Goal: Find specific page/section: Find specific page/section

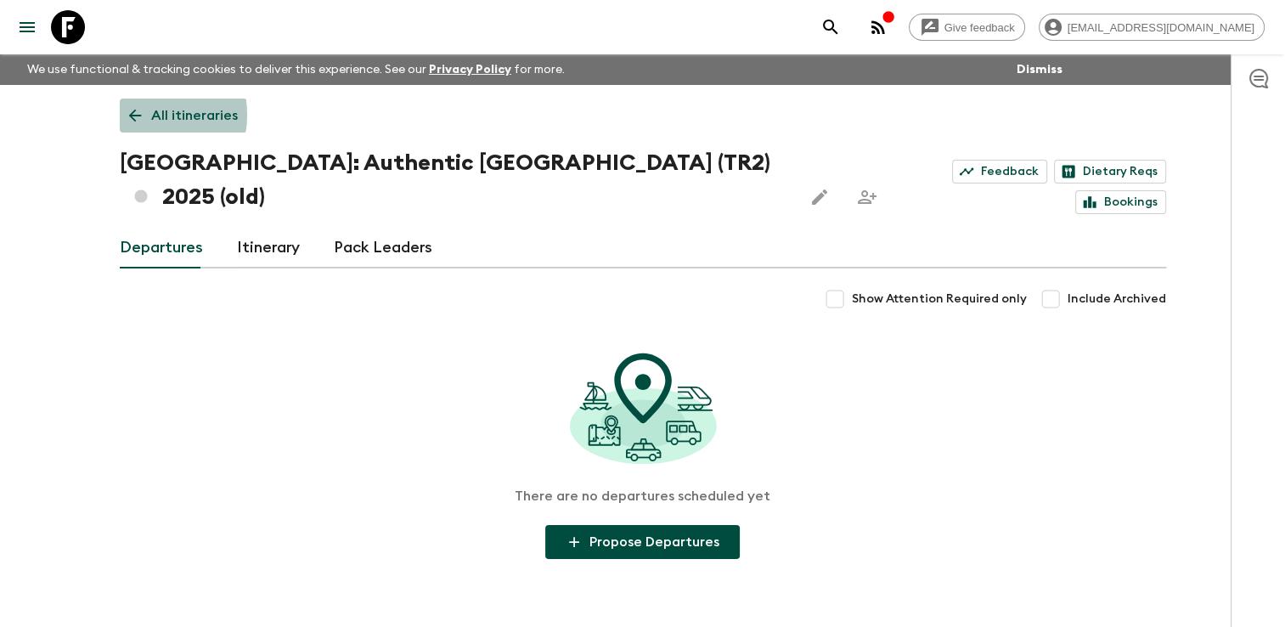
click at [141, 115] on icon at bounding box center [135, 115] width 19 height 19
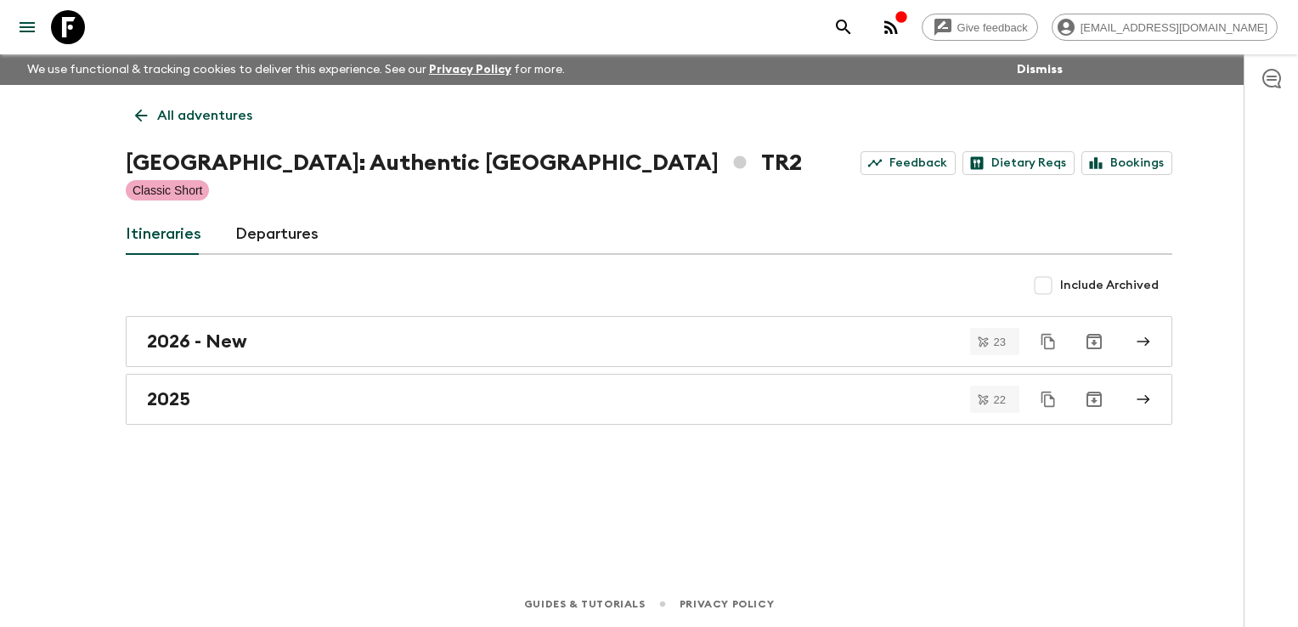
click at [139, 113] on icon at bounding box center [141, 115] width 19 height 19
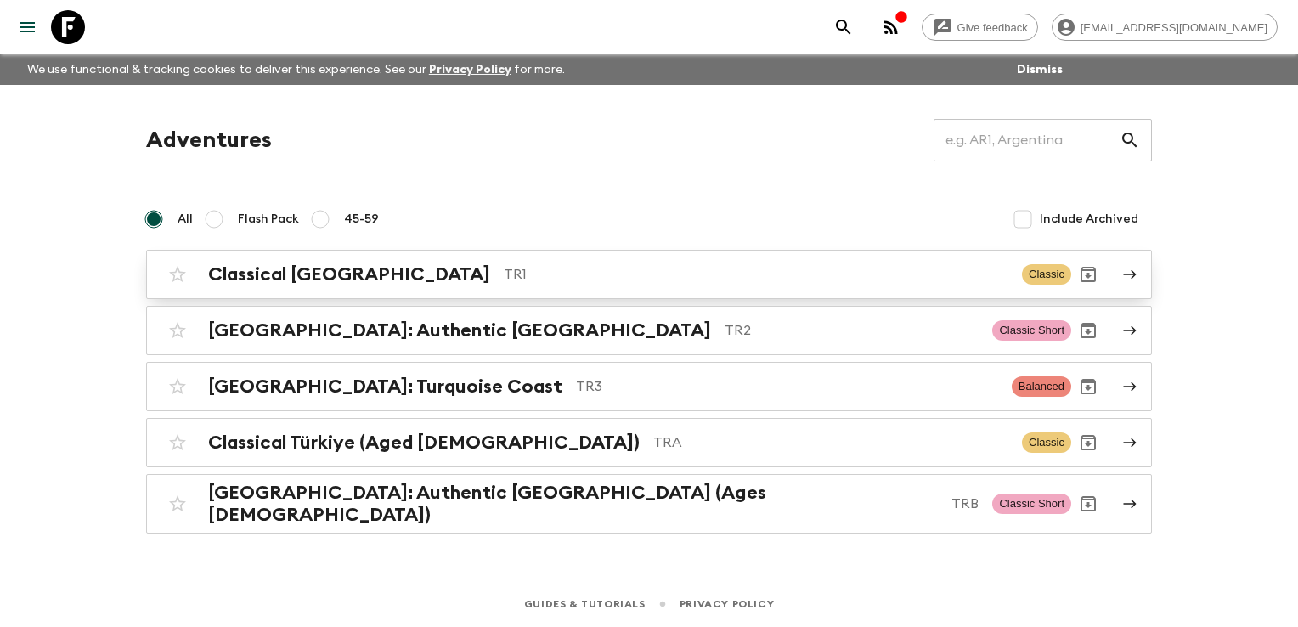
click at [275, 272] on h2 "Classical [GEOGRAPHIC_DATA]" at bounding box center [349, 274] width 282 height 22
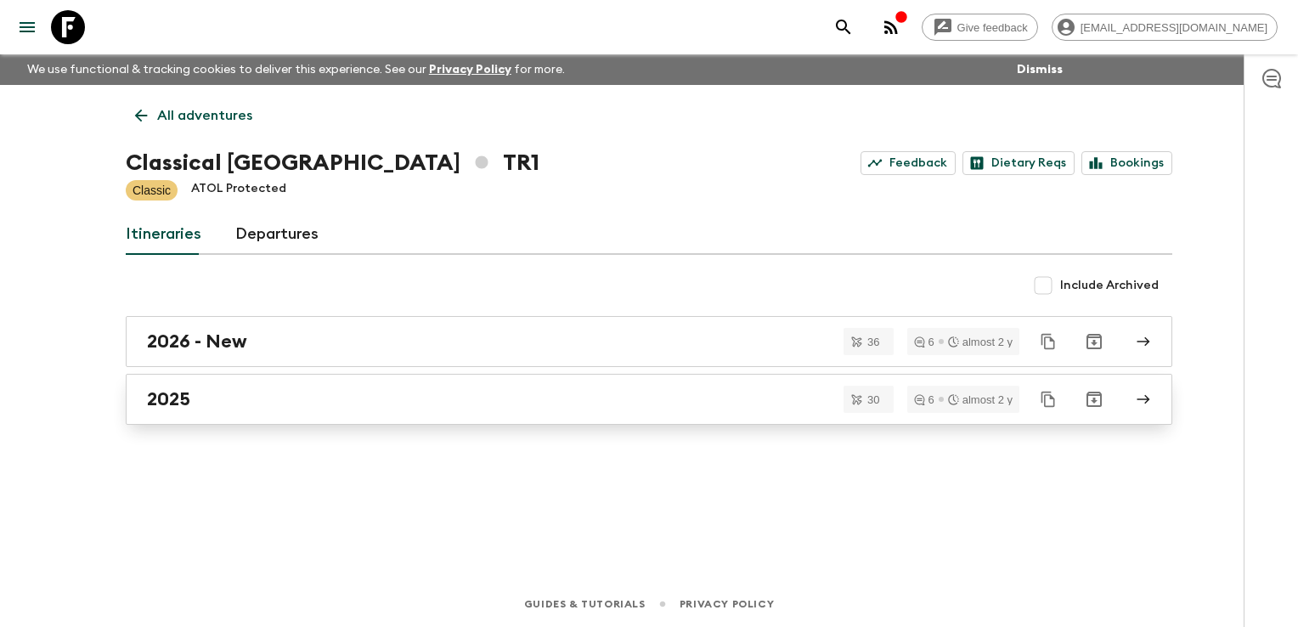
click at [257, 392] on div "2025" at bounding box center [633, 399] width 972 height 22
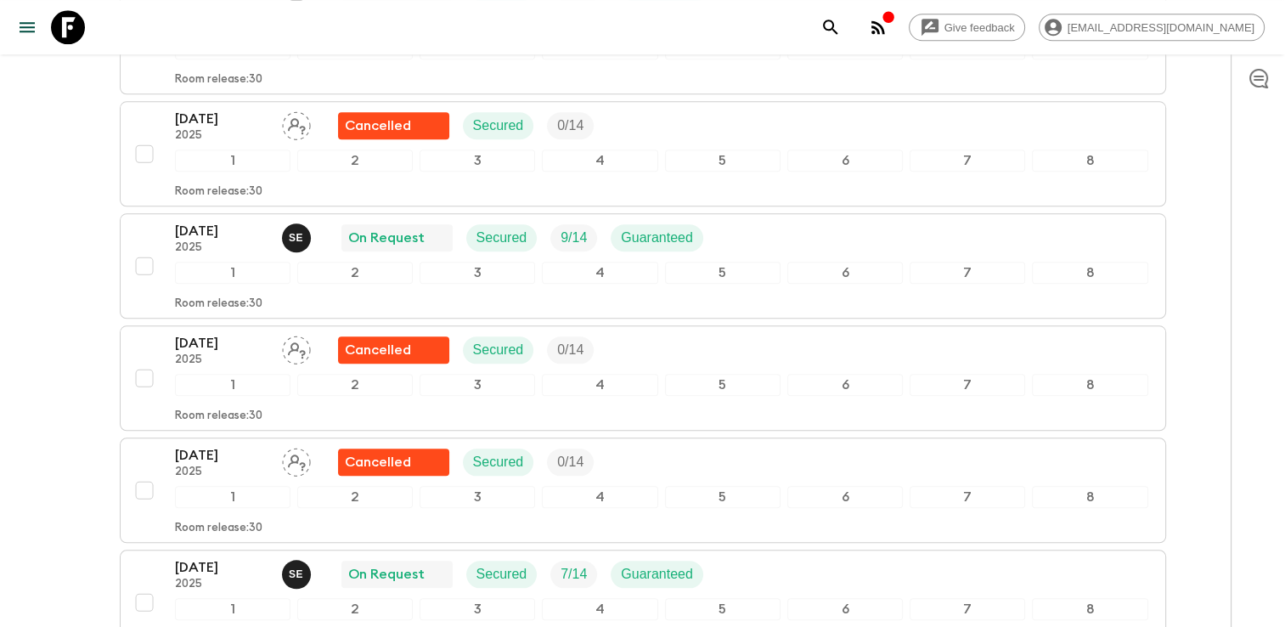
scroll to position [1699, 0]
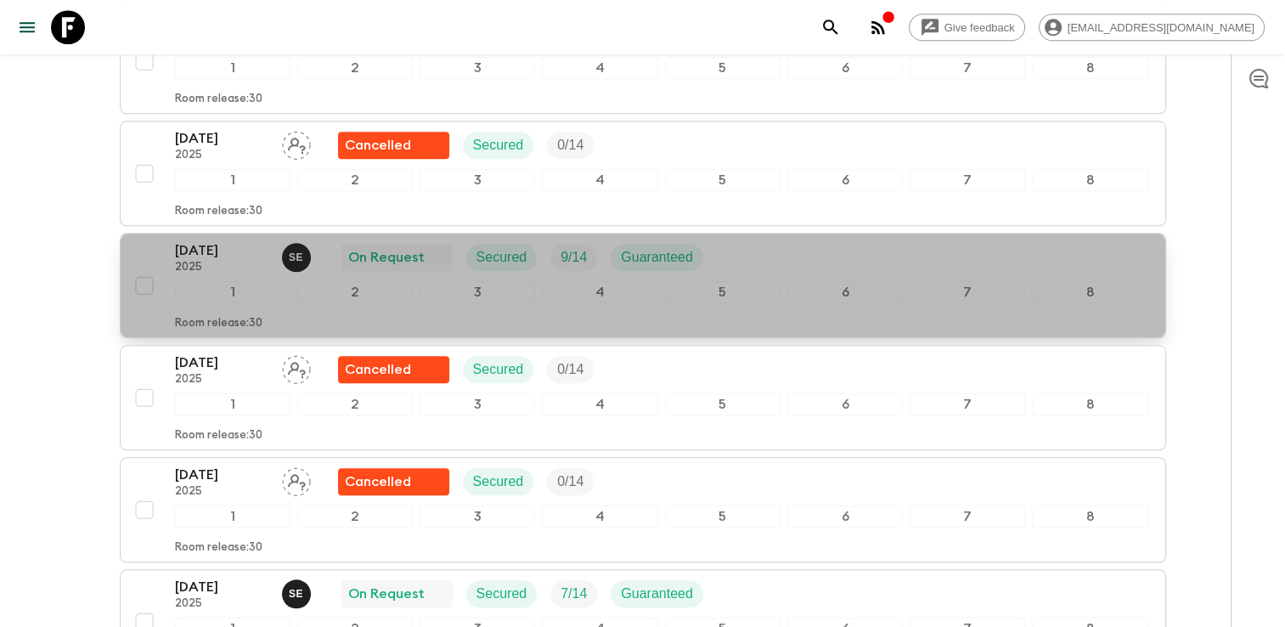
click at [247, 263] on p "2025" at bounding box center [221, 268] width 93 height 14
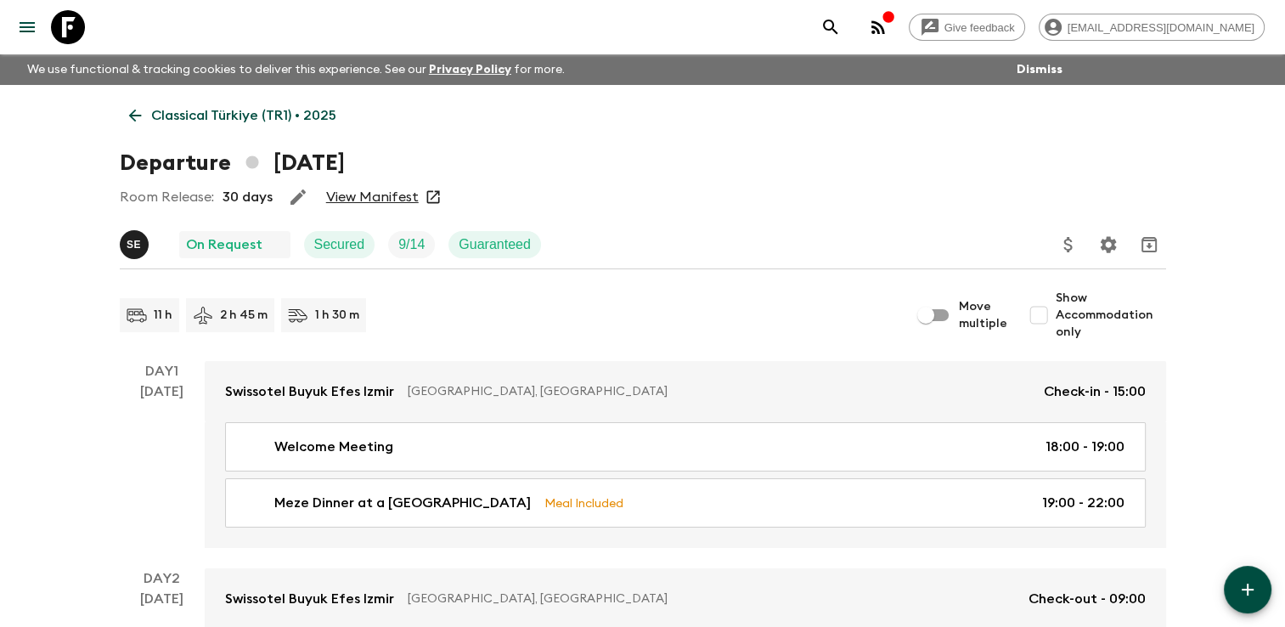
click at [369, 195] on link "View Manifest" at bounding box center [372, 197] width 93 height 17
